Goal: Task Accomplishment & Management: Use online tool/utility

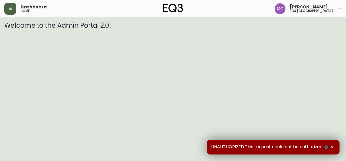
click at [8, 9] on button "button" at bounding box center [10, 9] width 12 height 12
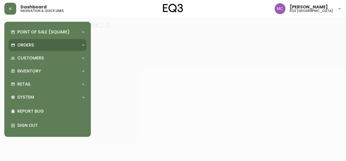
click at [30, 42] on p "Orders" at bounding box center [25, 45] width 17 height 6
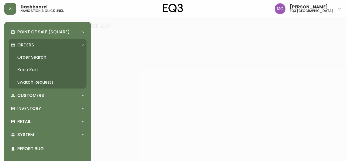
click at [30, 56] on link "Order Search" at bounding box center [48, 57] width 78 height 12
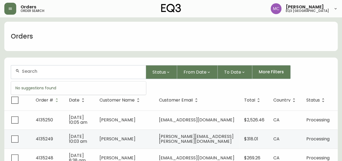
click at [36, 71] on input "text" at bounding box center [82, 70] width 120 height 5
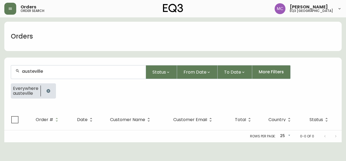
type input "austeville"
click at [25, 88] on span "Everywhere" at bounding box center [25, 88] width 25 height 5
click at [28, 91] on span "austeville" at bounding box center [25, 93] width 25 height 5
click at [52, 69] on input "austeville" at bounding box center [82, 70] width 120 height 5
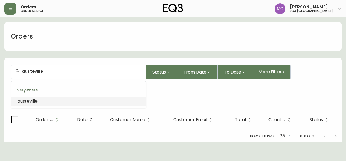
click at [30, 103] on span "austeville" at bounding box center [28, 101] width 20 height 6
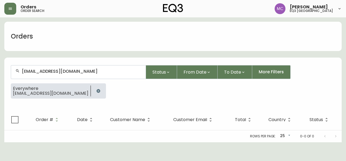
type input "[EMAIL_ADDRESS][DOMAIN_NAME]"
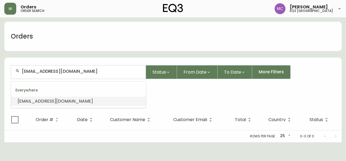
drag, startPoint x: 71, startPoint y: 69, endPoint x: 22, endPoint y: 69, distance: 49.8
click at [22, 69] on input "[EMAIL_ADDRESS][DOMAIN_NAME]" at bounding box center [82, 70] width 120 height 5
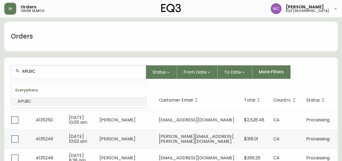
click at [23, 102] on span "APLBC" at bounding box center [25, 101] width 14 height 6
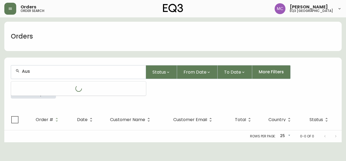
type input "Aust"
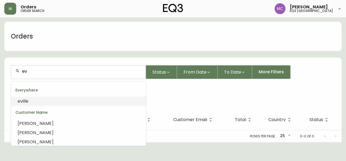
type input "e"
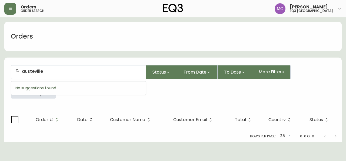
type input "austeville"
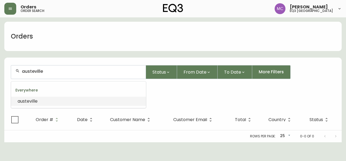
click at [27, 102] on span "austeville" at bounding box center [28, 101] width 20 height 6
